Goal: Task Accomplishment & Management: Complete application form

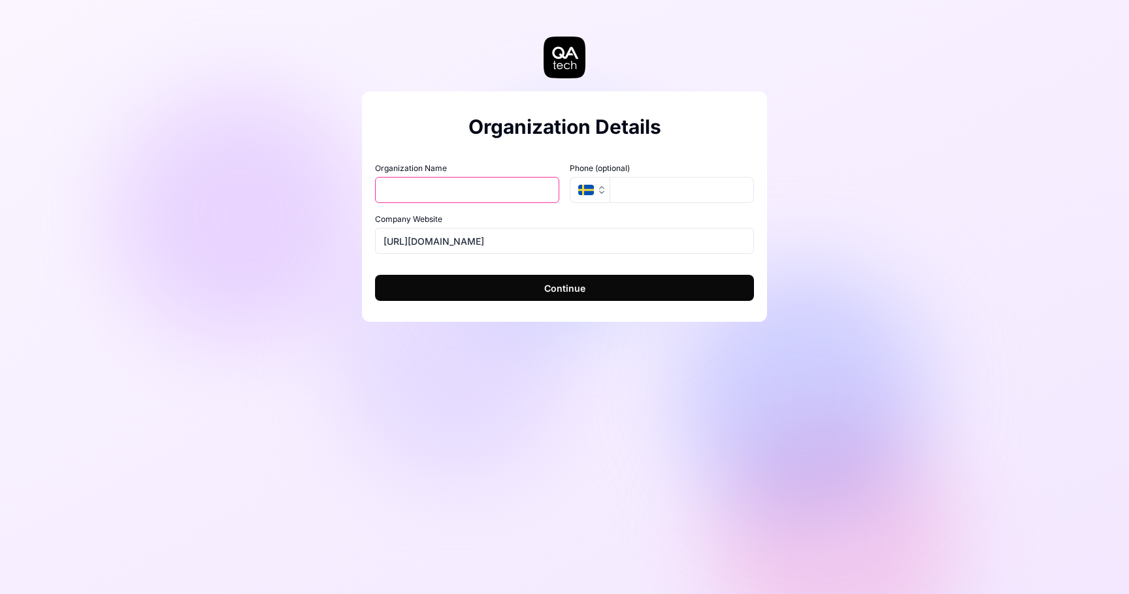
click at [487, 183] on input "Organization Name" at bounding box center [467, 190] width 184 height 26
type input "Hspace"
click at [487, 238] on input "[URL][DOMAIN_NAME]" at bounding box center [564, 241] width 379 height 26
click at [495, 245] on input "[URL][DOMAIN_NAME]" at bounding box center [564, 241] width 379 height 26
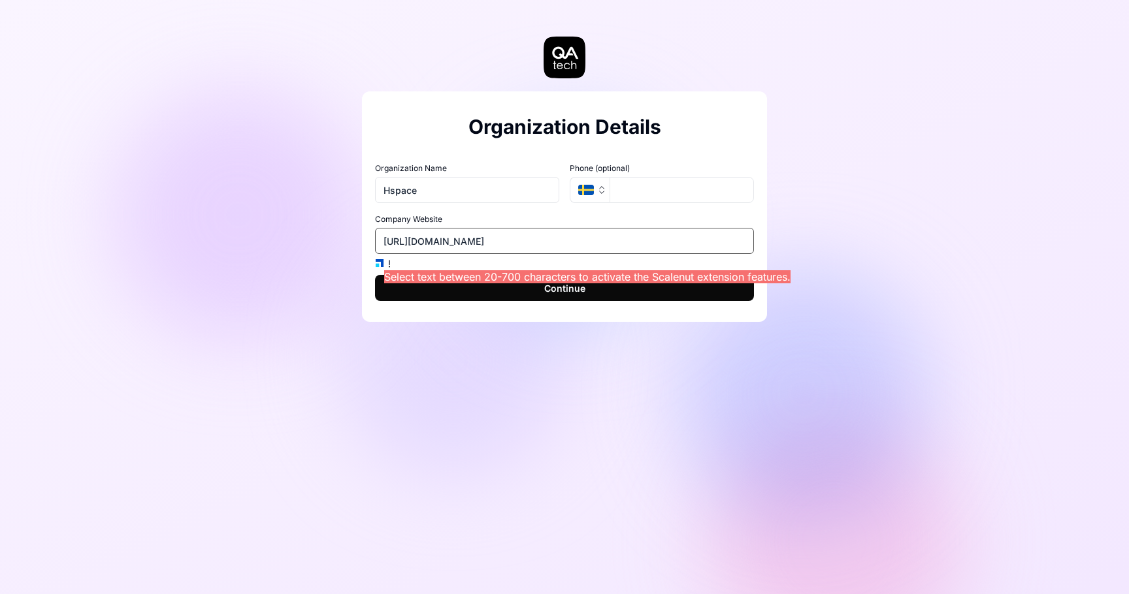
click at [495, 245] on input "[URL][DOMAIN_NAME]" at bounding box center [564, 241] width 379 height 26
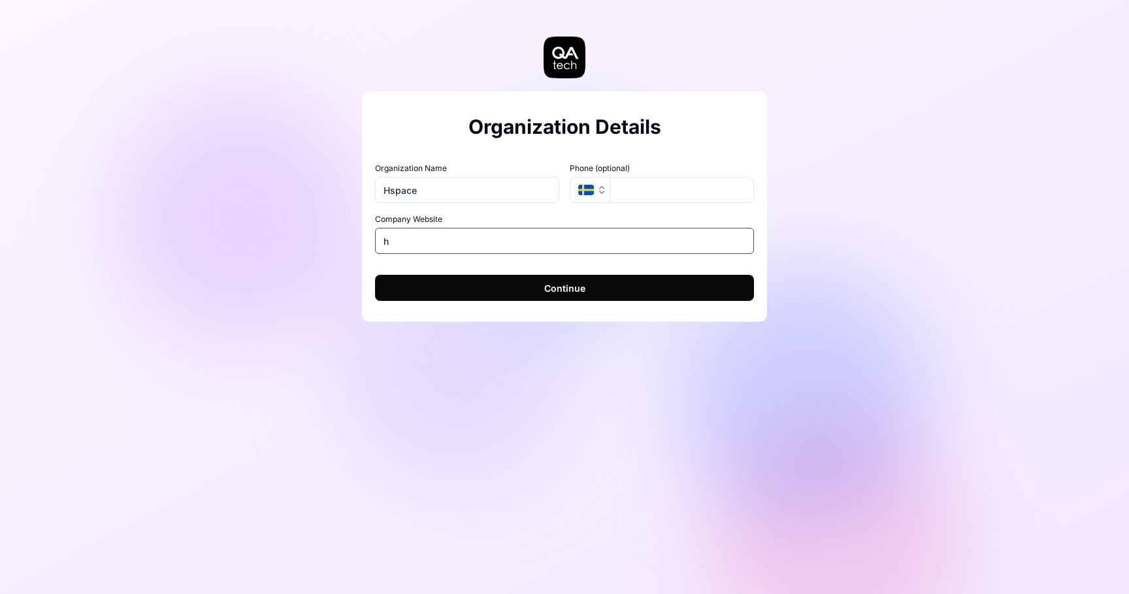
click at [444, 246] on input "h" at bounding box center [564, 241] width 379 height 26
click at [411, 293] on button "Continue" at bounding box center [564, 288] width 379 height 26
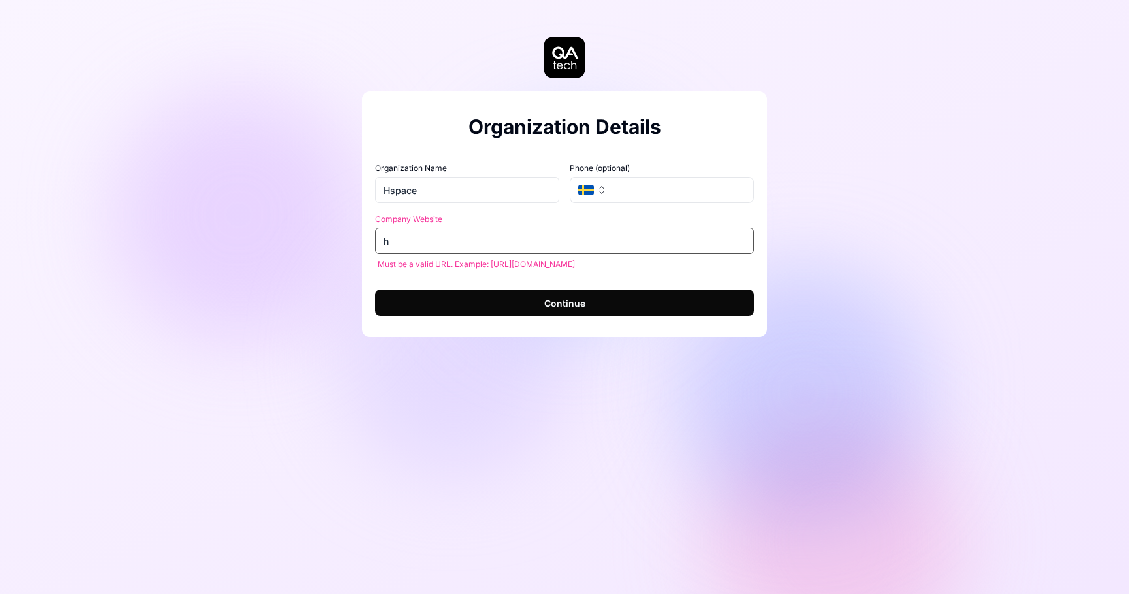
click at [440, 233] on input "h" at bounding box center [564, 241] width 379 height 26
click at [440, 240] on input "h" at bounding box center [564, 241] width 379 height 26
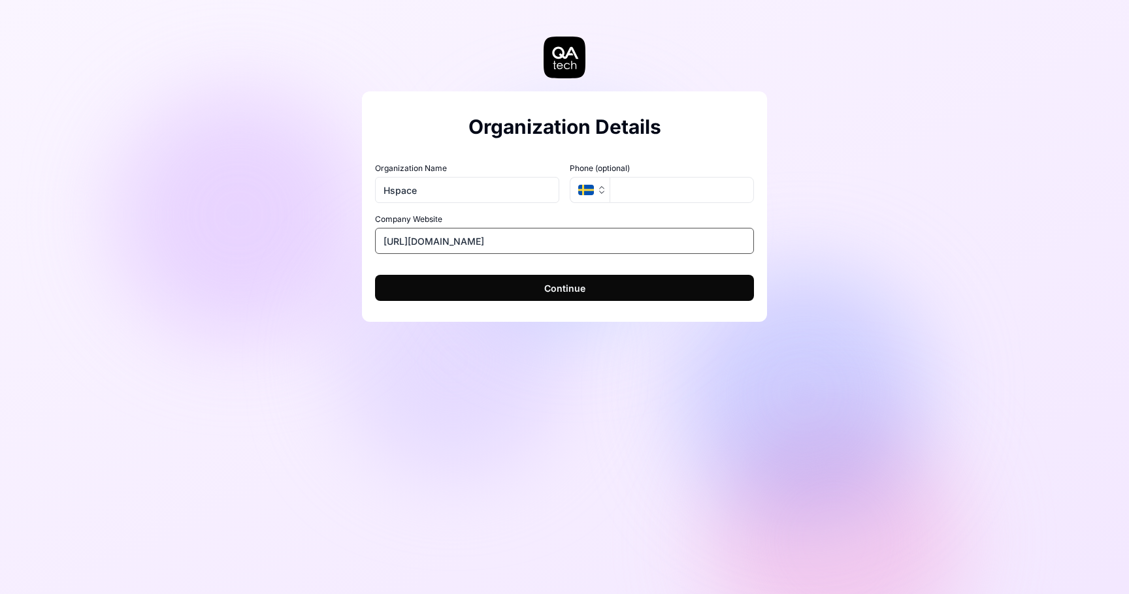
type input "[URL][DOMAIN_NAME]"
click at [492, 288] on button "Continue" at bounding box center [564, 288] width 379 height 26
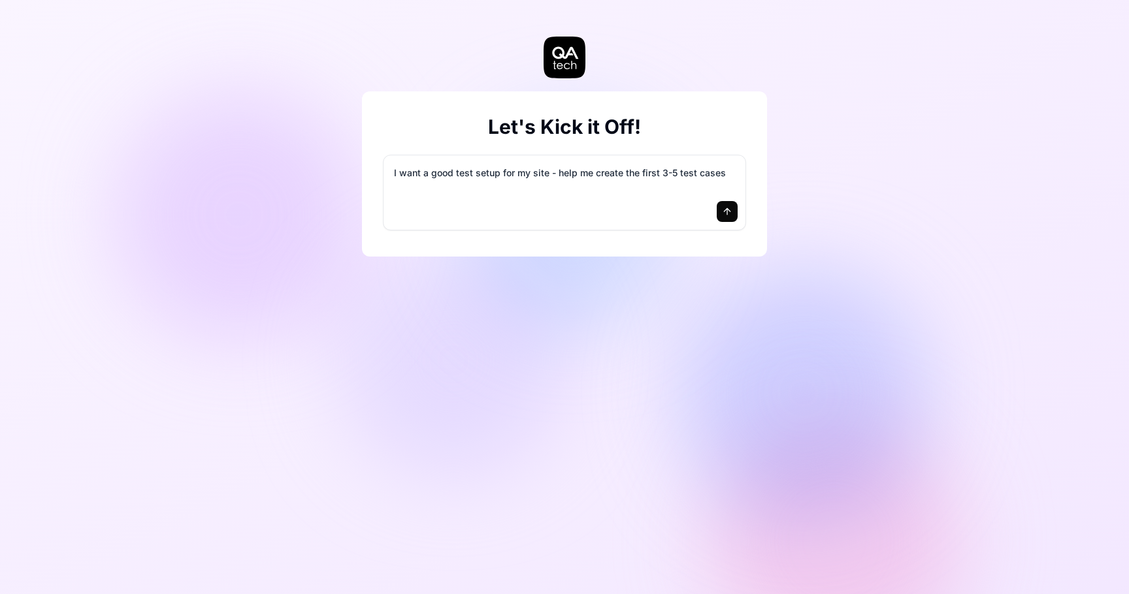
click at [548, 163] on textarea "I want a good test setup for my site - help me create the first 3-5 test cases" at bounding box center [564, 179] width 346 height 33
click at [730, 209] on icon "submit" at bounding box center [727, 211] width 10 height 10
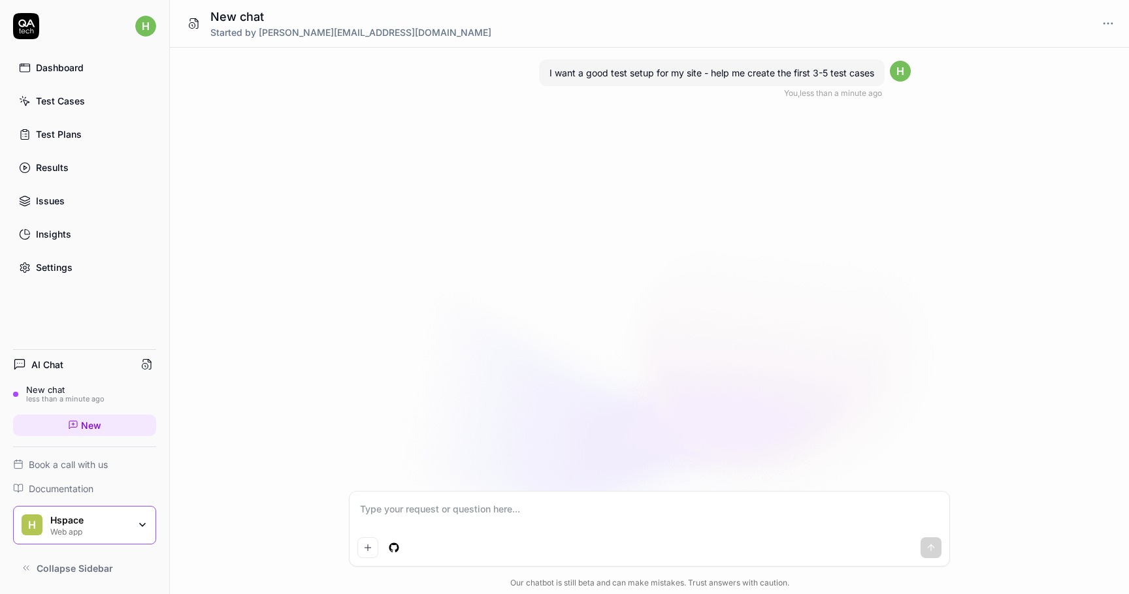
click at [572, 499] on div at bounding box center [649, 529] width 600 height 74
paste textarea "[URL][DOMAIN_NAME]"
type textarea "[URL][DOMAIN_NAME]"
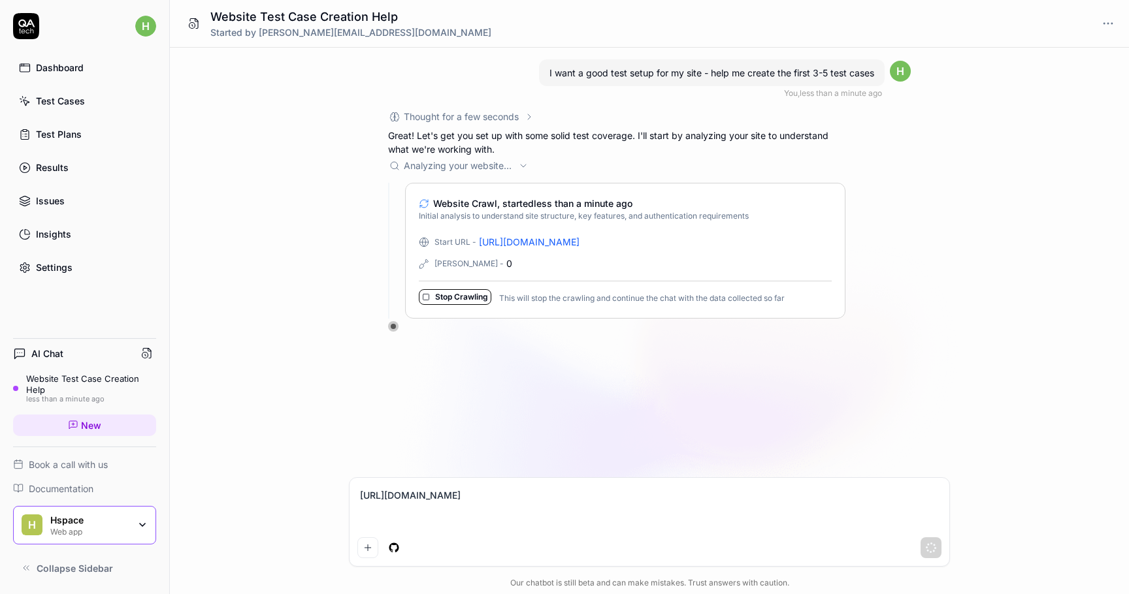
click at [627, 532] on div "[URL][DOMAIN_NAME]" at bounding box center [649, 522] width 600 height 88
click at [611, 526] on textarea "[URL][DOMAIN_NAME]" at bounding box center [649, 509] width 584 height 46
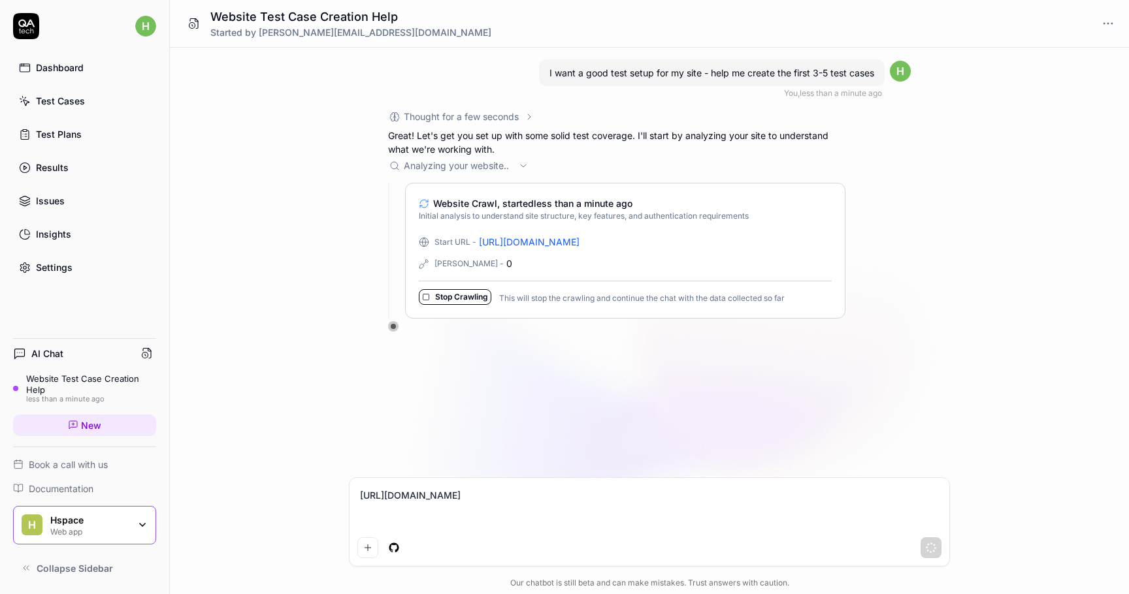
click at [611, 526] on textarea "[URL][DOMAIN_NAME]" at bounding box center [649, 509] width 584 height 46
click at [567, 415] on div "I want a good test setup for my site - help me create the first 3-5 test cases …" at bounding box center [649, 270] width 959 height 444
